Goal: Information Seeking & Learning: Learn about a topic

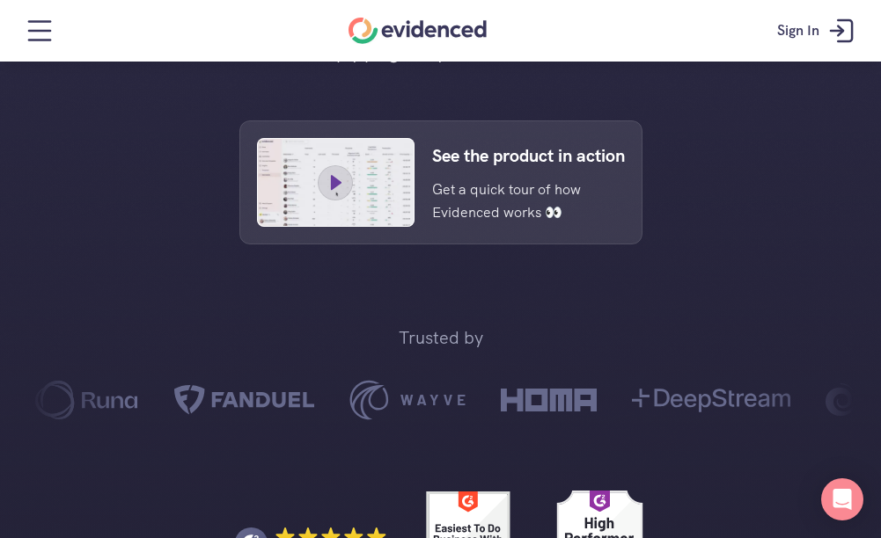
scroll to position [704, 0]
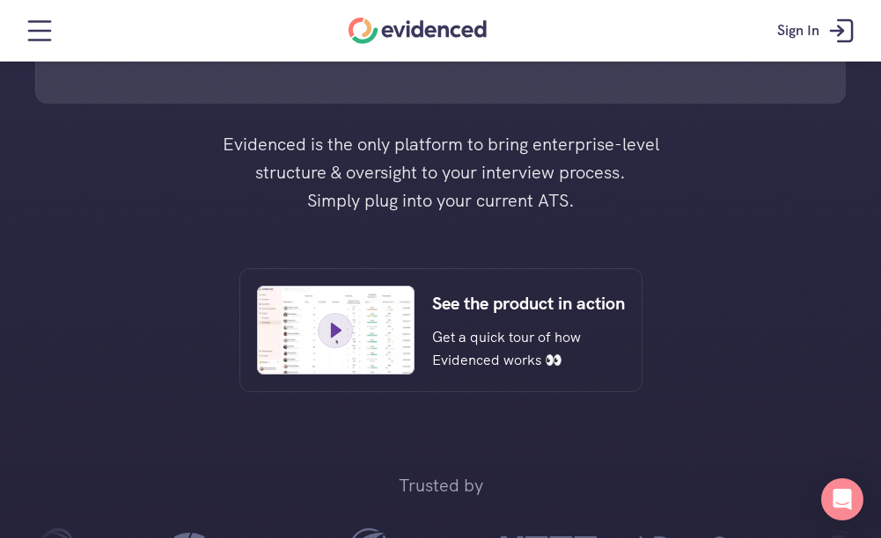
click at [468, 338] on p "Get a quick tour of how Evidenced works 👀" at bounding box center [515, 348] width 166 height 45
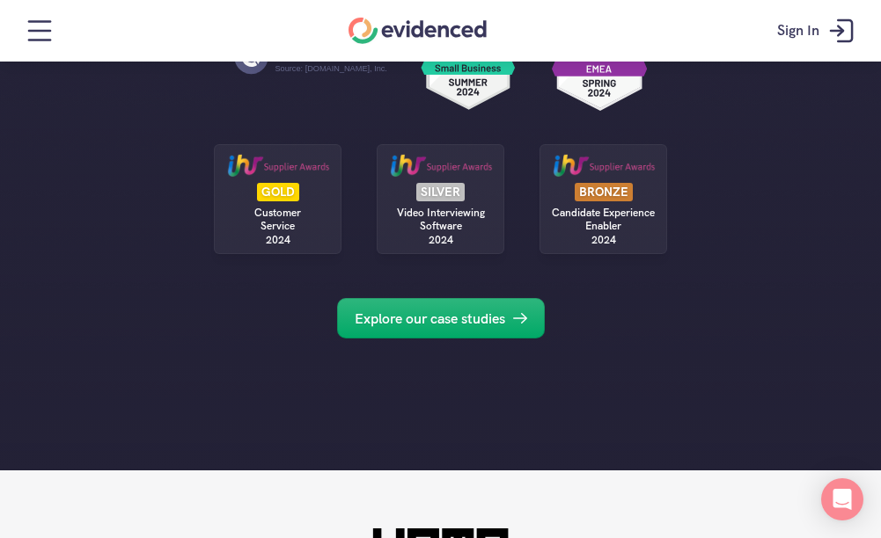
scroll to position [1496, 0]
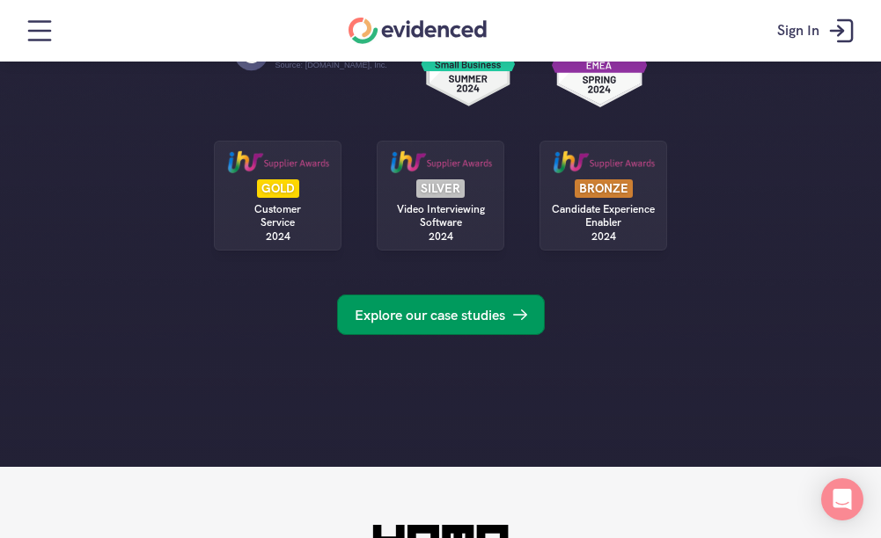
click at [475, 309] on p "Explore our case studies" at bounding box center [430, 315] width 150 height 23
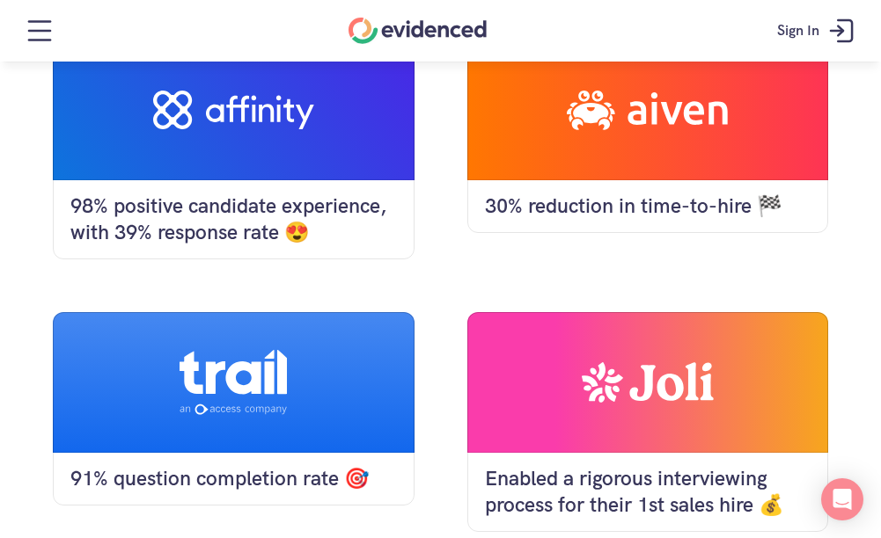
scroll to position [792, 0]
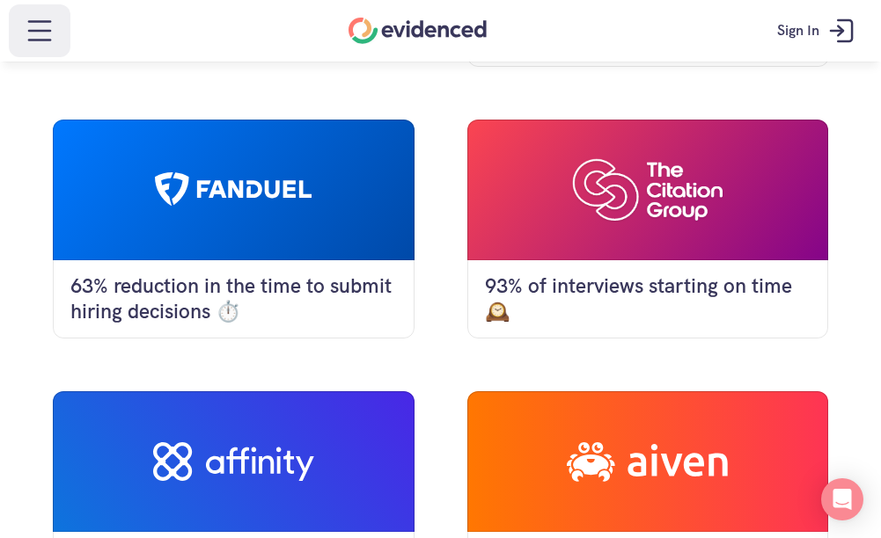
click at [49, 37] on icon at bounding box center [39, 30] width 35 height 35
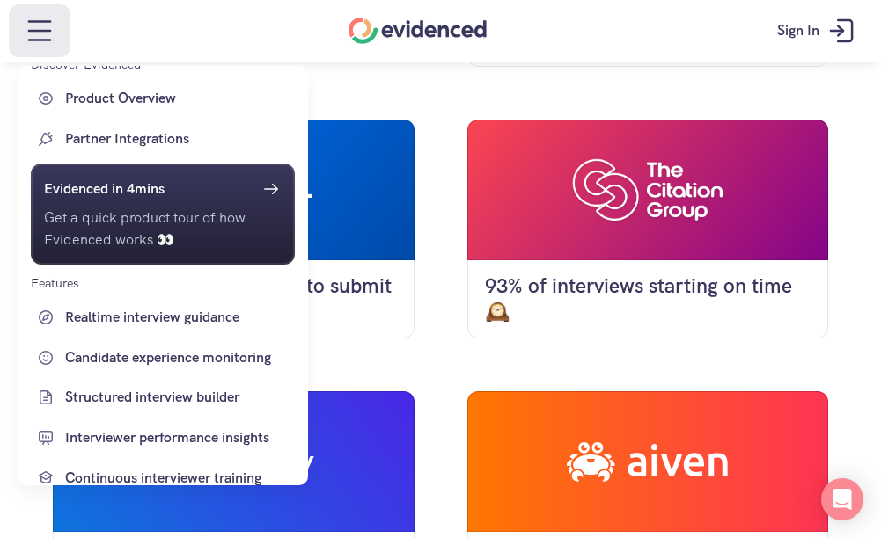
scroll to position [0, 0]
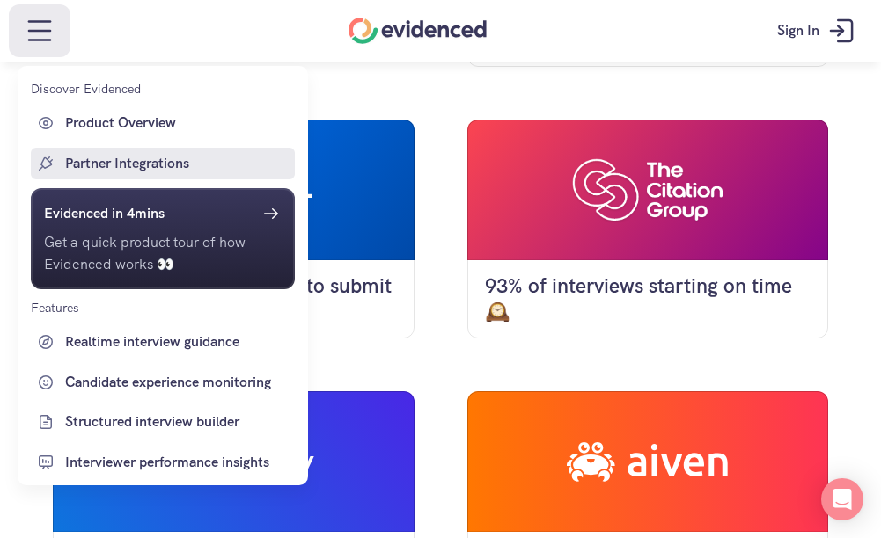
click at [184, 171] on p "Partner Integrations" at bounding box center [177, 163] width 225 height 23
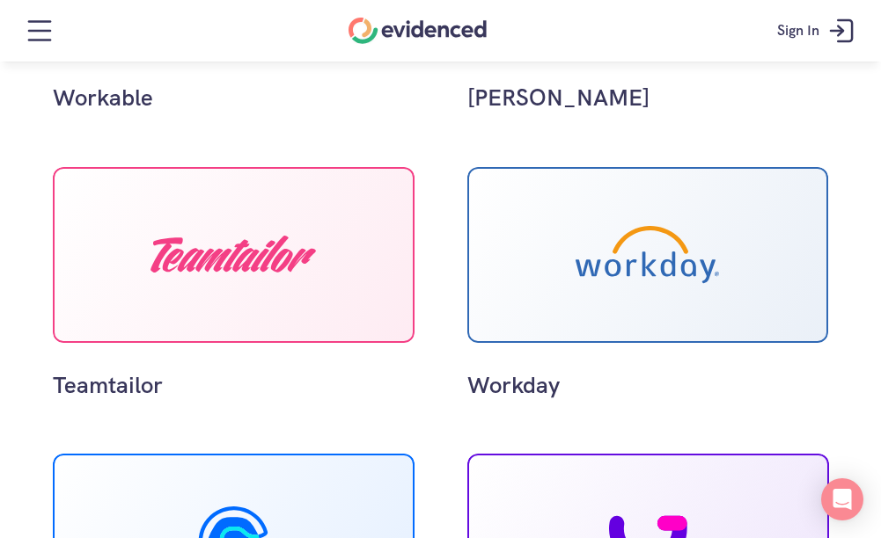
scroll to position [880, 0]
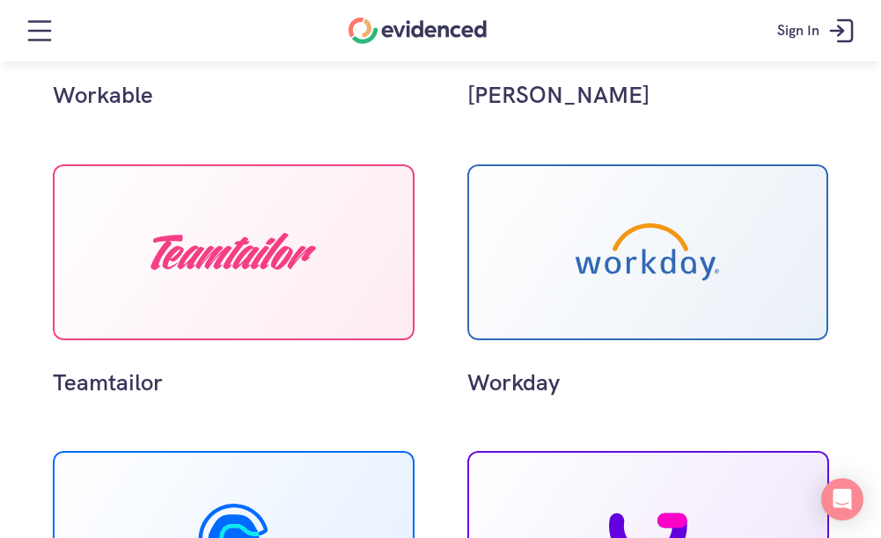
click at [325, 260] on div at bounding box center [234, 253] width 362 height 176
click at [289, 268] on div at bounding box center [232, 252] width 165 height 38
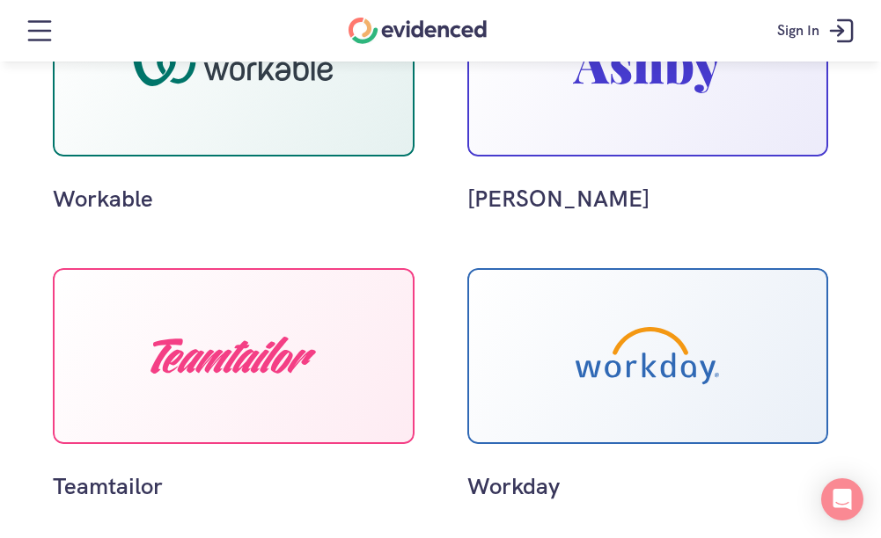
scroll to position [440, 0]
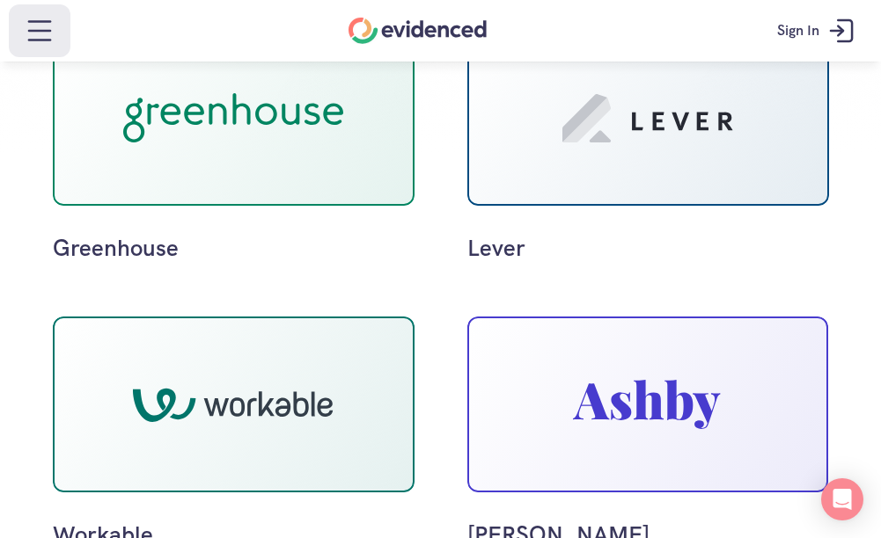
click at [36, 33] on icon at bounding box center [39, 30] width 35 height 35
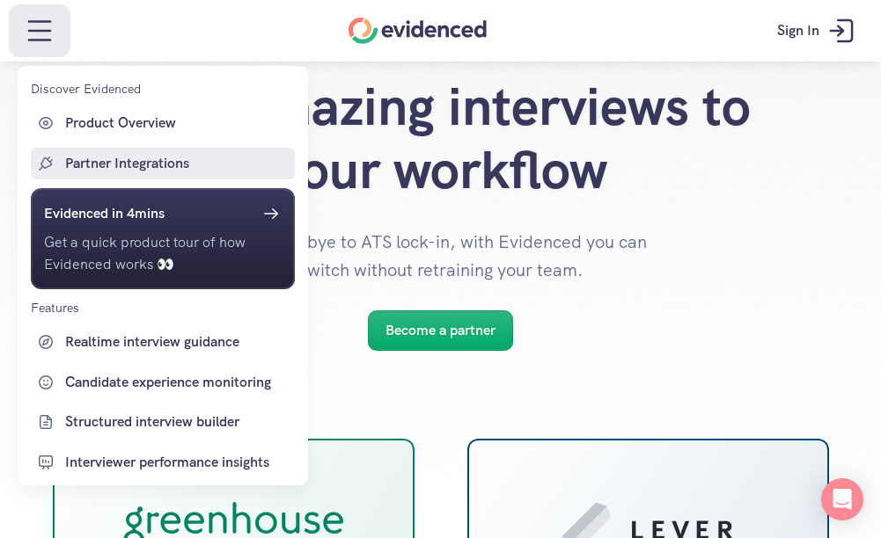
scroll to position [0, 0]
